Goal: Information Seeking & Learning: Learn about a topic

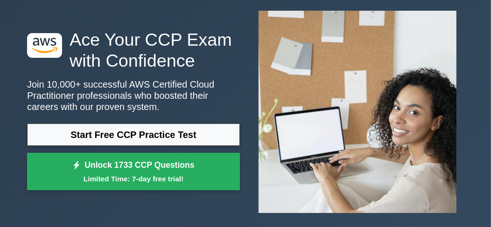
scroll to position [49, 0]
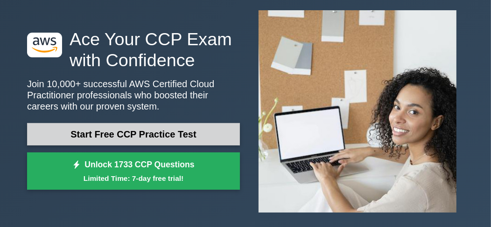
click at [213, 124] on link "Start Free CCP Practice Test" at bounding box center [133, 134] width 213 height 22
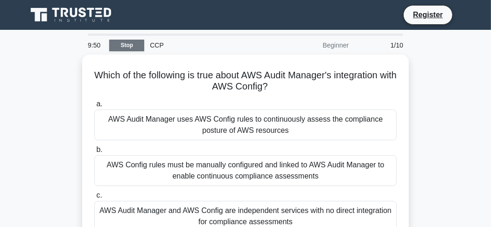
click at [129, 45] on link "Stop" at bounding box center [126, 46] width 35 height 12
